Goal: Information Seeking & Learning: Learn about a topic

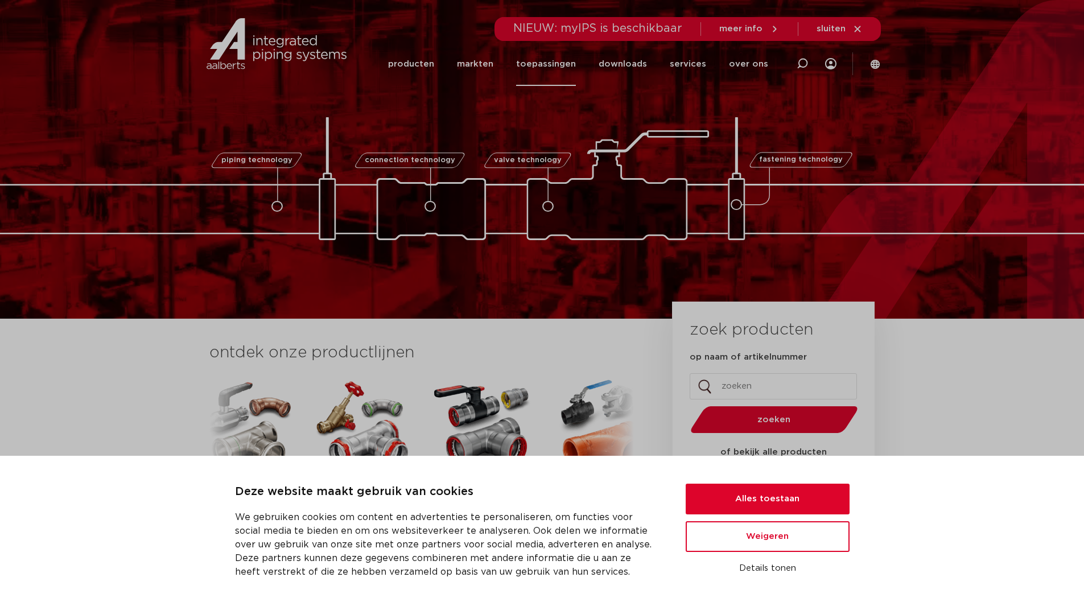
click at [543, 63] on link "toepassingen" at bounding box center [546, 64] width 60 height 44
click at [779, 496] on button "Alles toestaan" at bounding box center [767, 498] width 164 height 31
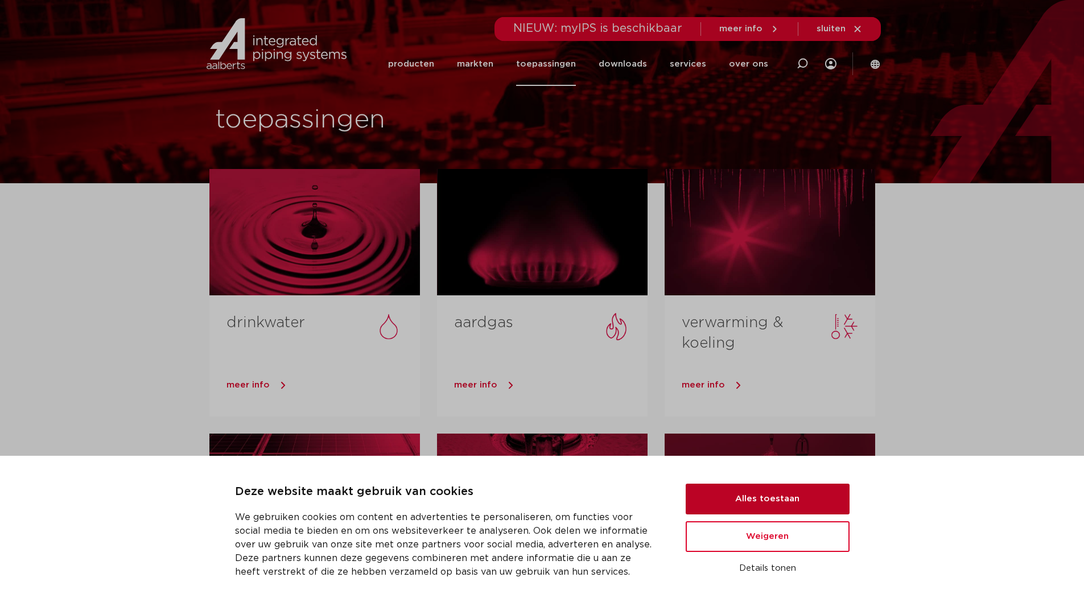
click at [767, 494] on button "Alles toestaan" at bounding box center [767, 498] width 164 height 31
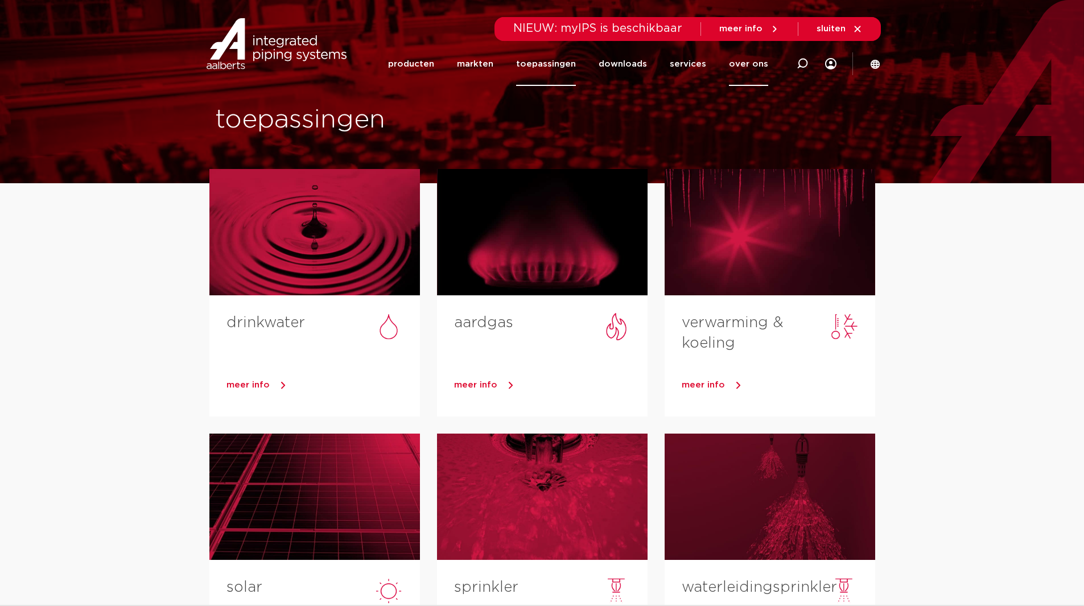
click at [751, 64] on link "over ons" at bounding box center [748, 64] width 39 height 44
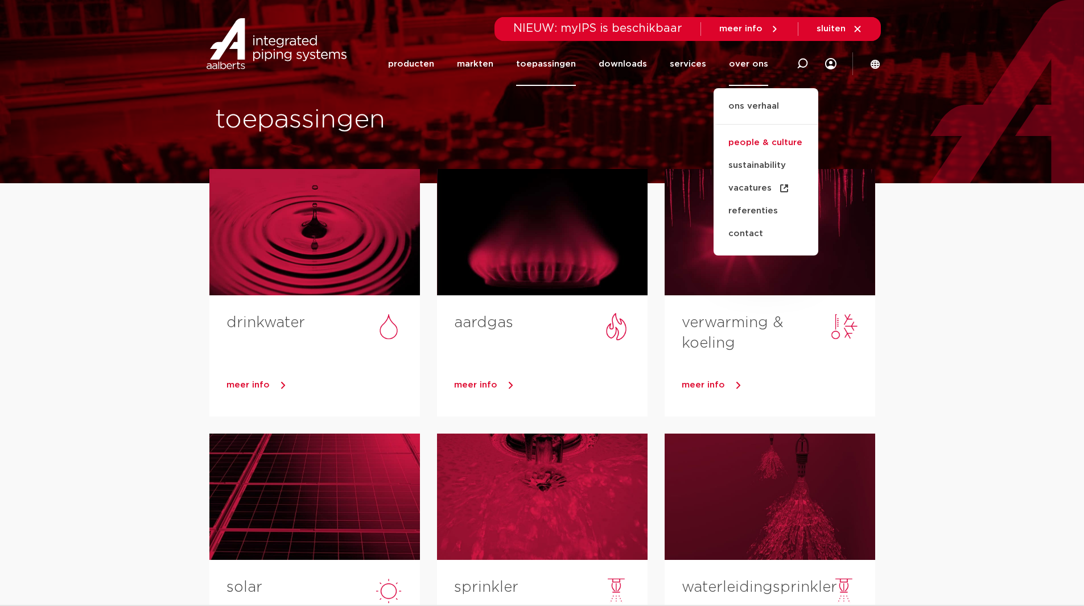
click at [758, 145] on link "people & culture" at bounding box center [765, 142] width 105 height 23
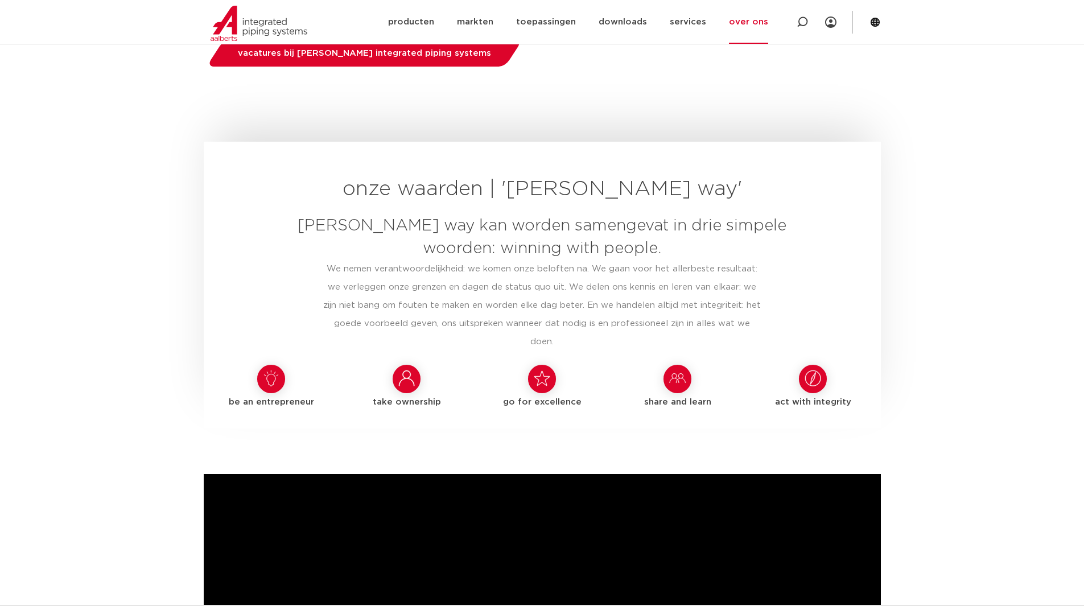
scroll to position [683, 0]
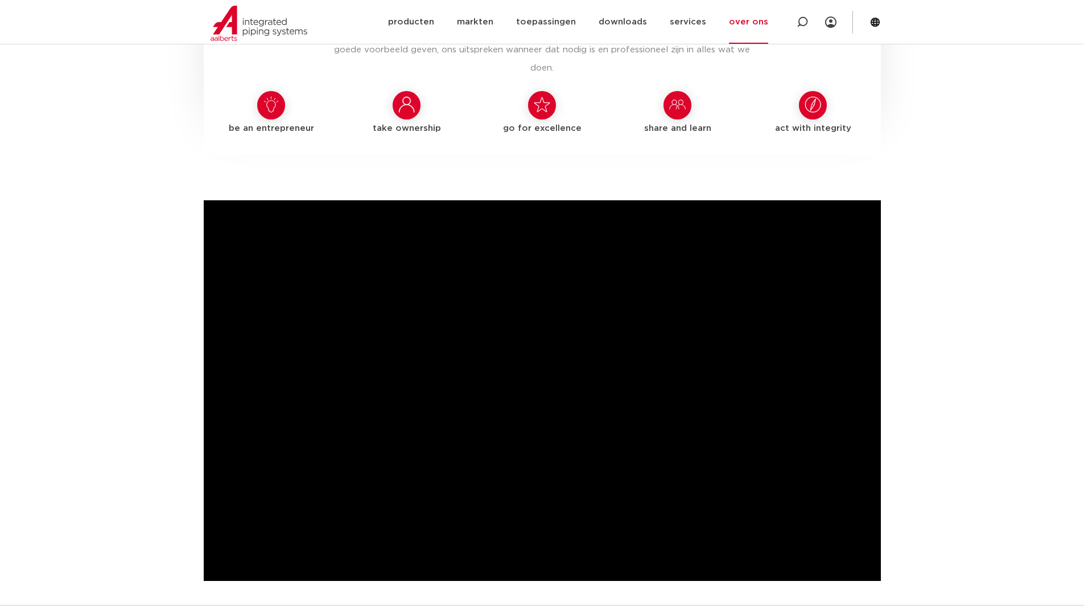
click at [271, 96] on icon at bounding box center [271, 104] width 16 height 16
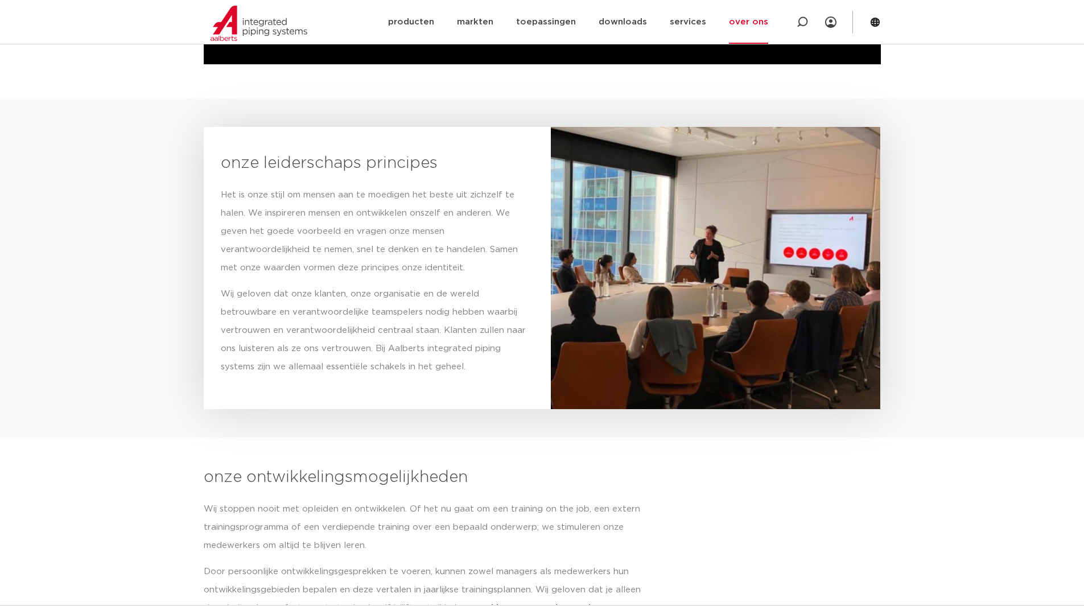
scroll to position [1365, 0]
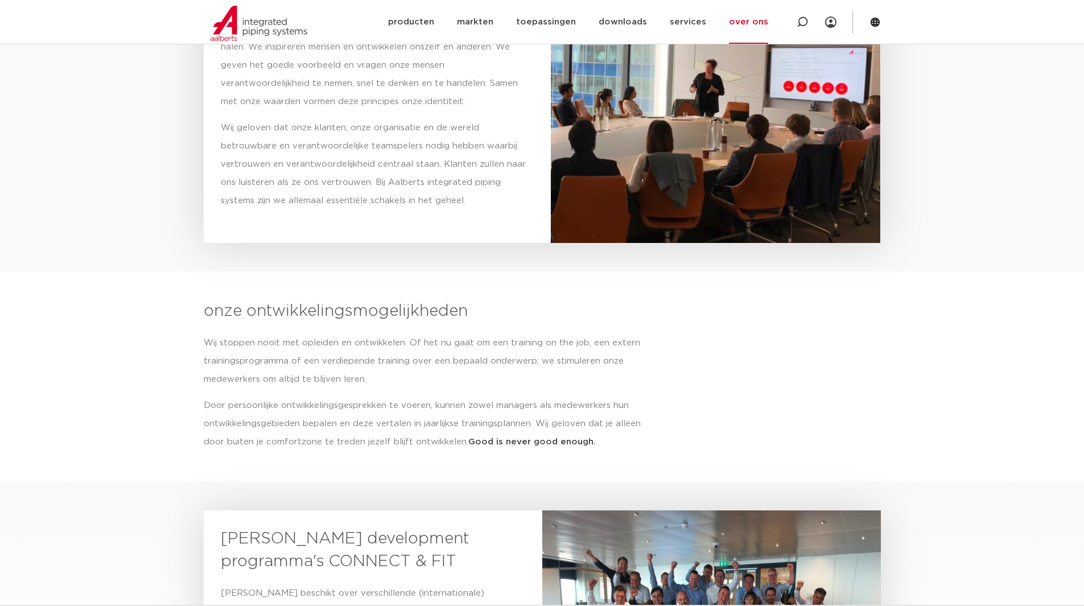
click at [703, 128] on img at bounding box center [716, 102] width 330 height 282
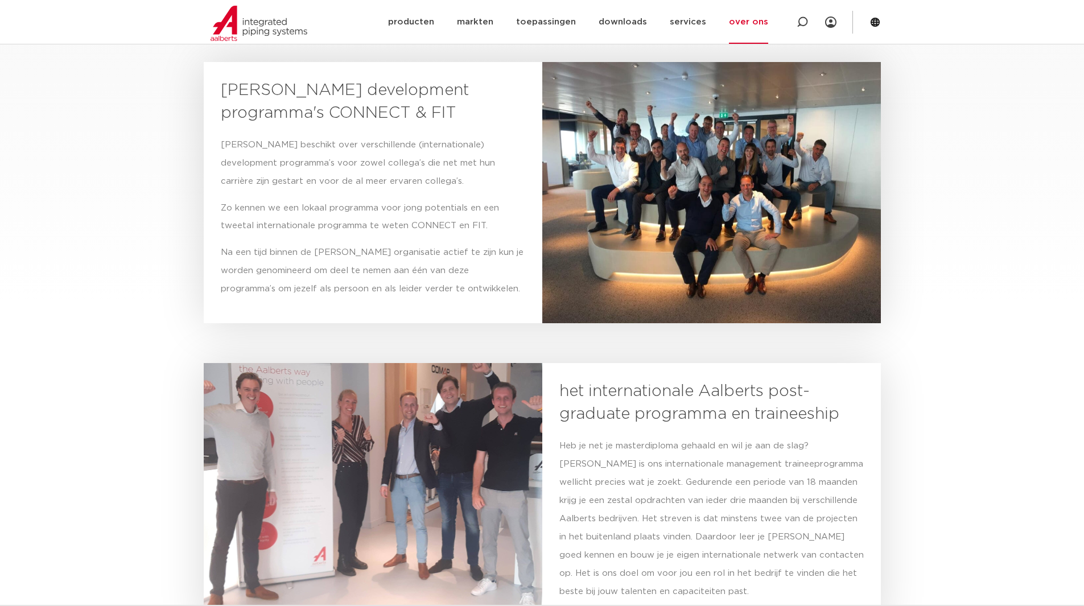
scroll to position [1991, 0]
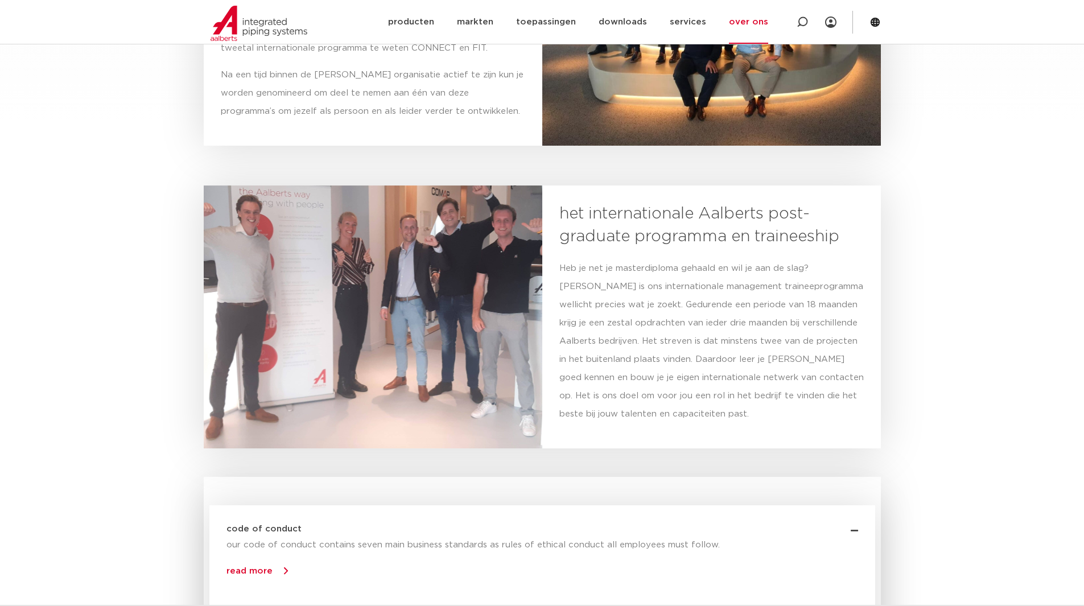
click at [331, 266] on div at bounding box center [373, 316] width 338 height 263
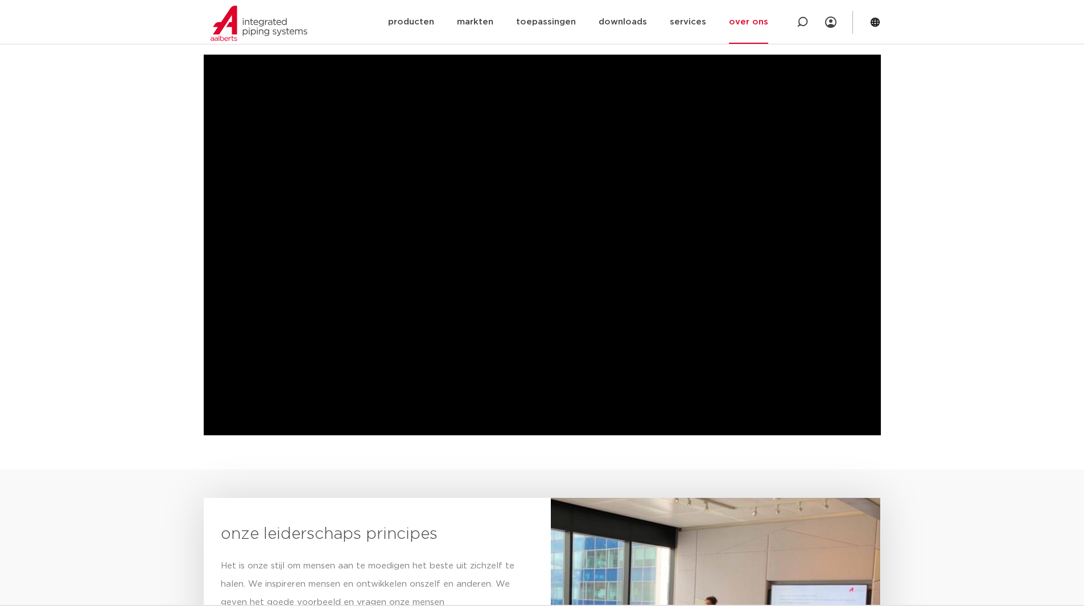
scroll to position [683, 0]
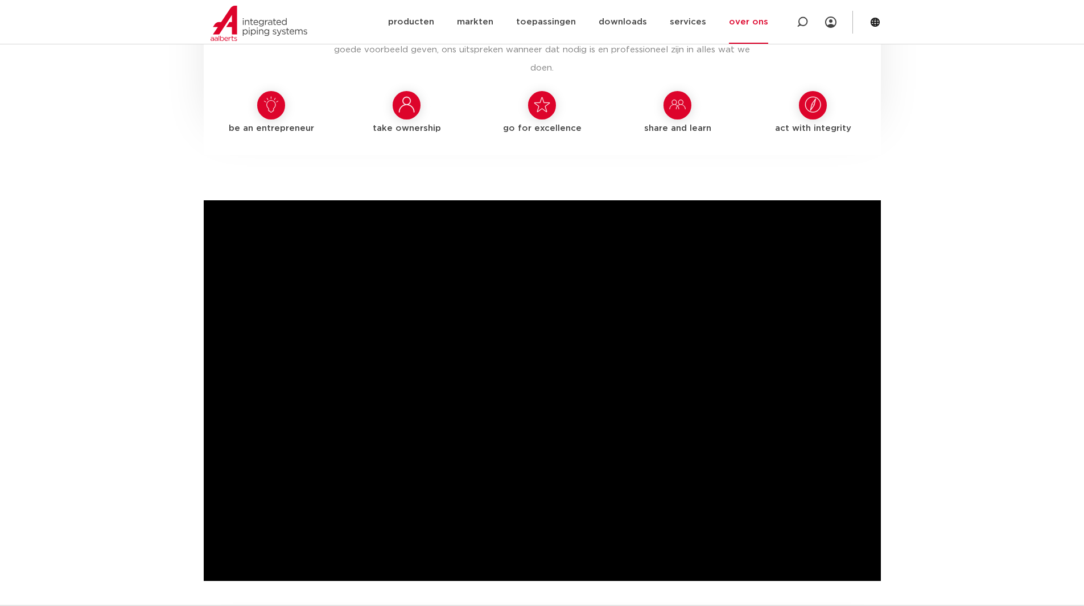
click at [814, 97] on icon at bounding box center [813, 105] width 16 height 16
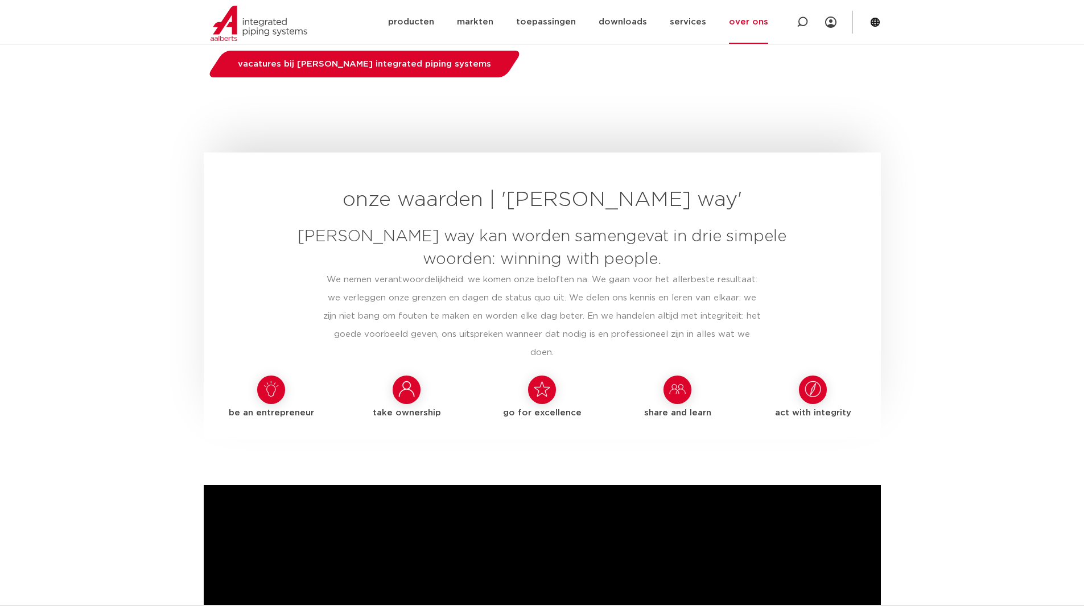
scroll to position [114, 0]
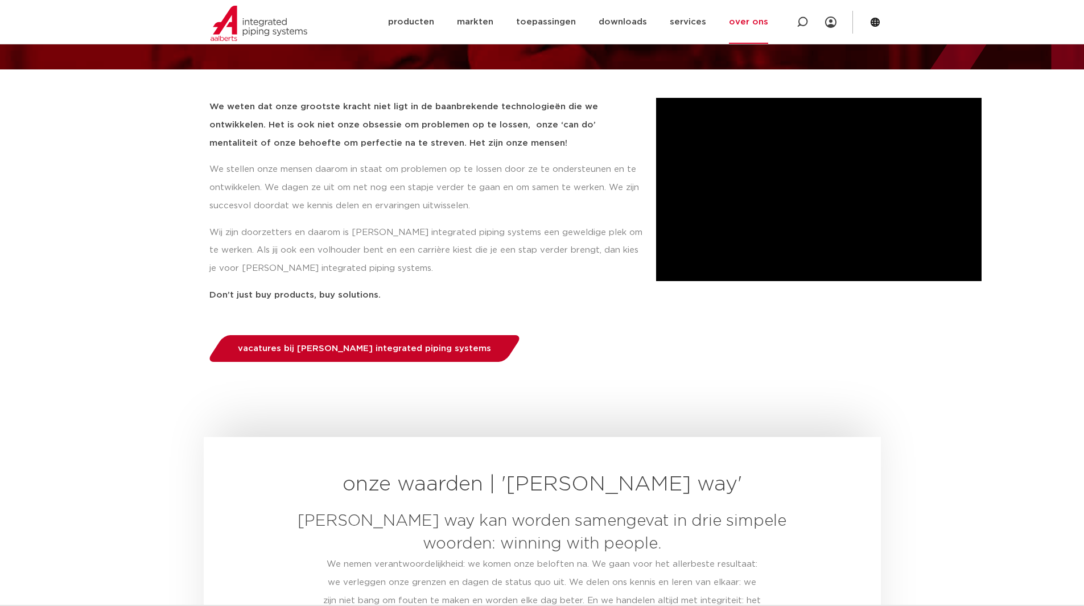
click at [337, 349] on span "vacatures bij Aalberts integrated piping systems" at bounding box center [364, 348] width 253 height 9
